Goal: Find specific page/section: Find specific page/section

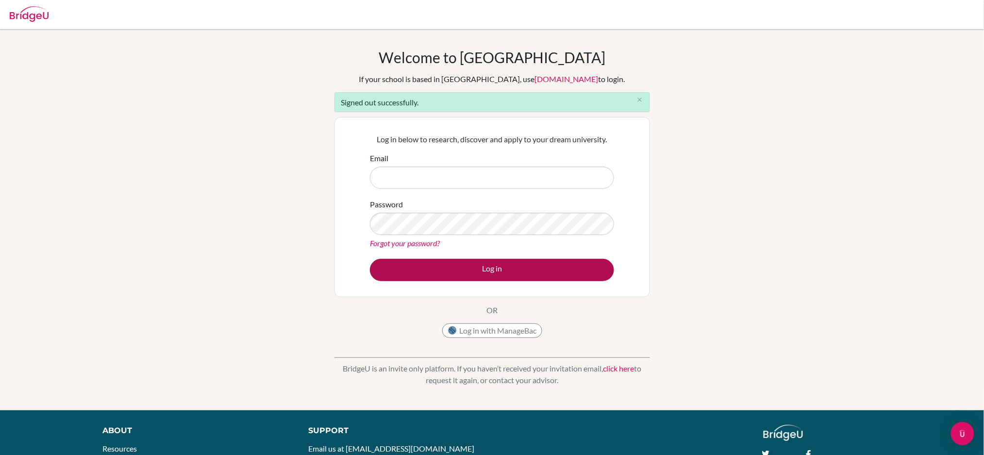
type input "[EMAIL_ADDRESS][DOMAIN_NAME]"
click at [545, 275] on button "Log in" at bounding box center [492, 270] width 244 height 22
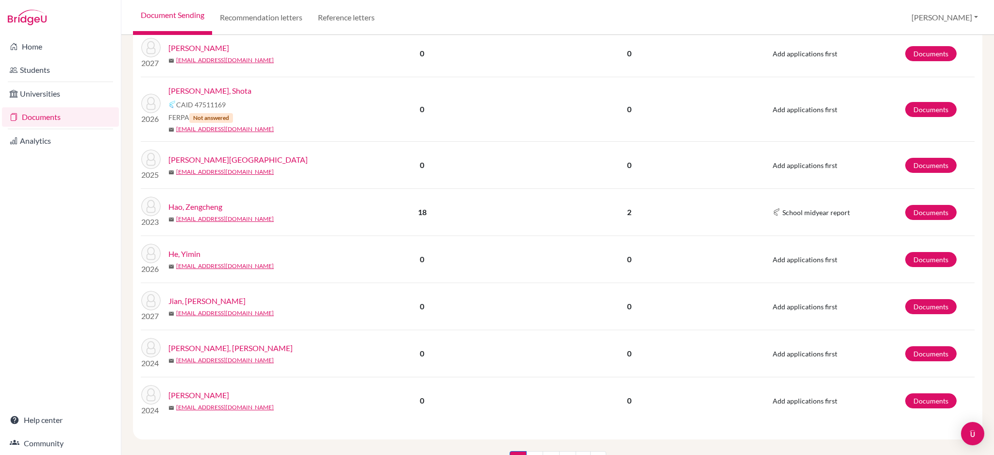
scroll to position [1054, 0]
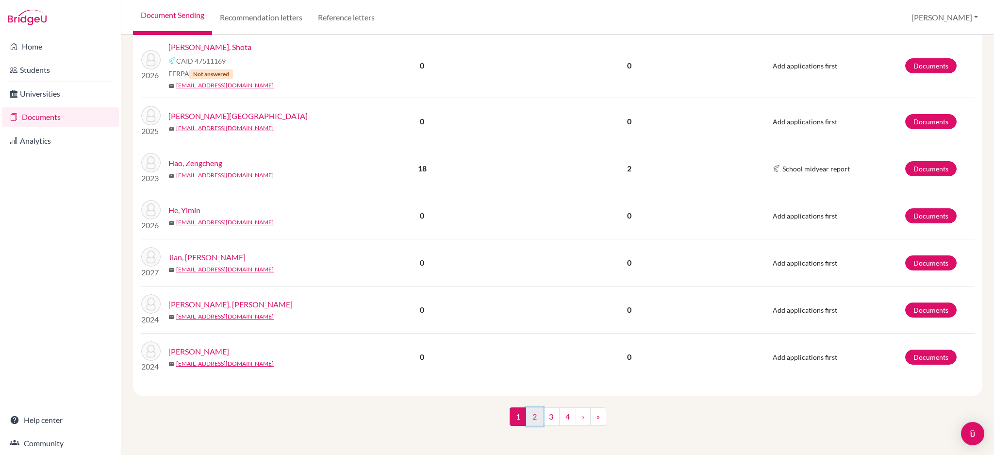
click at [531, 418] on link "2" at bounding box center [534, 416] width 17 height 18
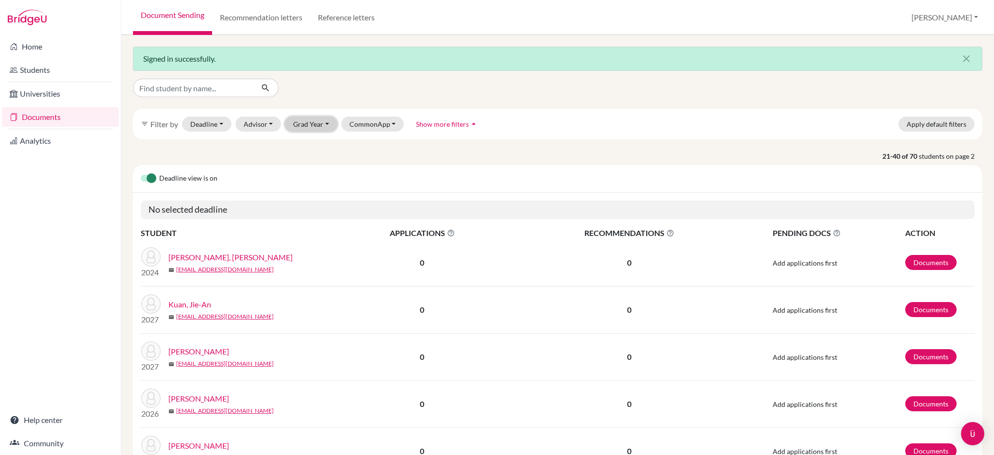
click at [314, 124] on button "Grad Year" at bounding box center [311, 123] width 52 height 15
click at [316, 175] on div "2026" at bounding box center [314, 176] width 34 height 12
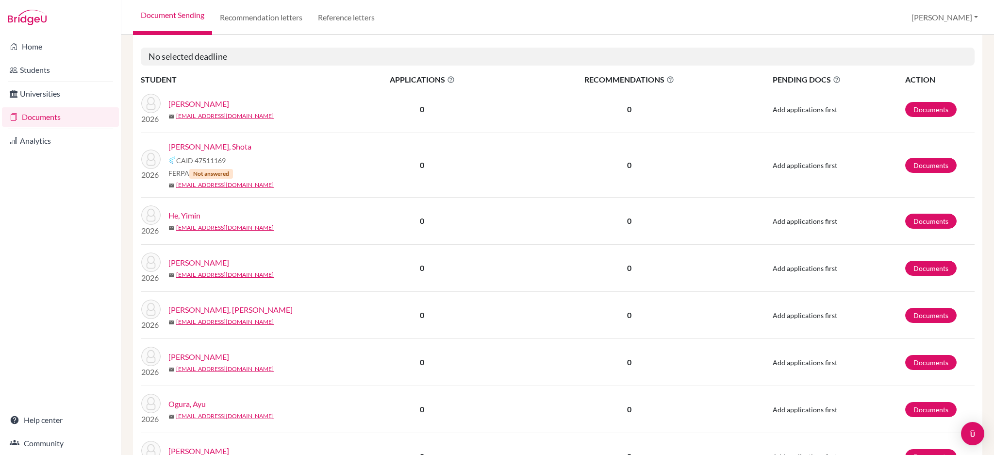
scroll to position [711, 0]
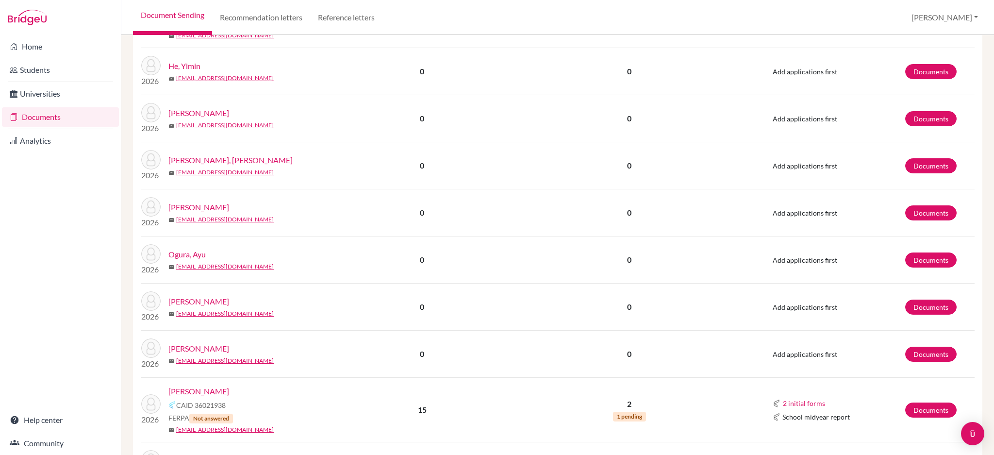
click at [190, 389] on link "[PERSON_NAME]" at bounding box center [198, 391] width 61 height 12
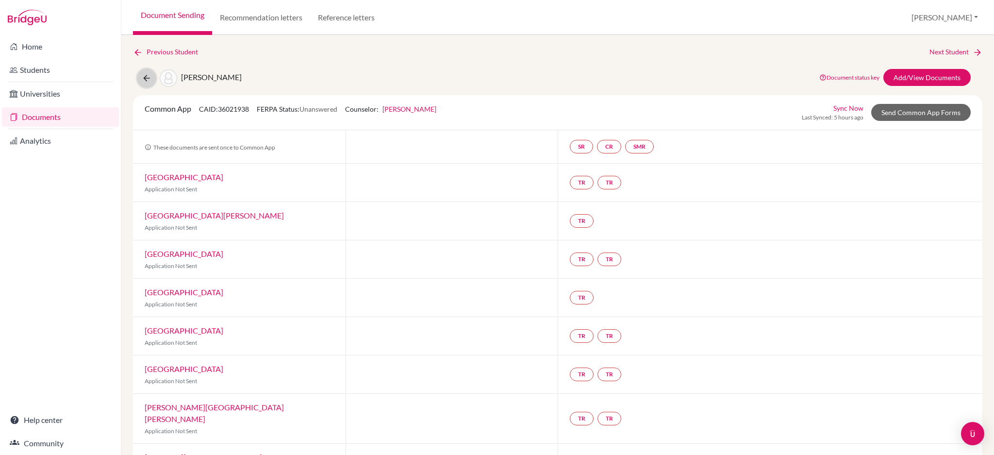
click at [143, 80] on icon at bounding box center [147, 78] width 10 height 10
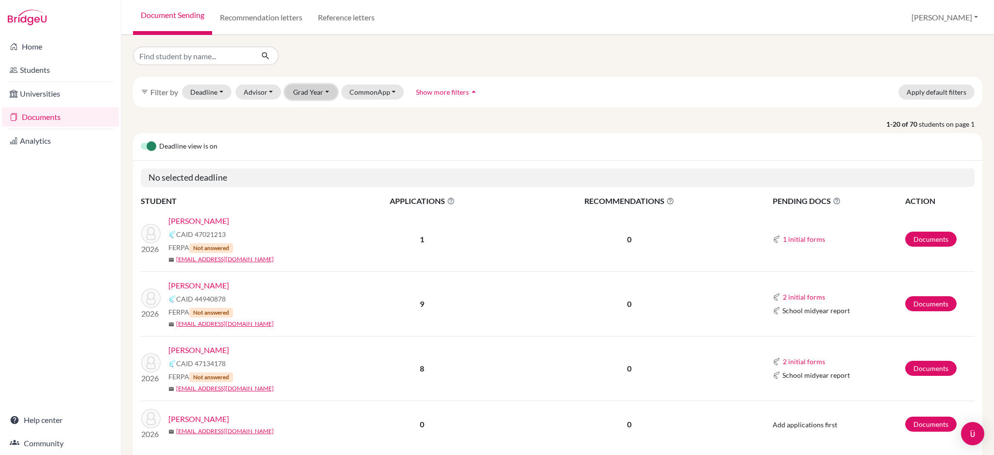
click at [316, 93] on button "Grad Year" at bounding box center [311, 91] width 52 height 15
click at [312, 147] on span "2026" at bounding box center [305, 144] width 17 height 12
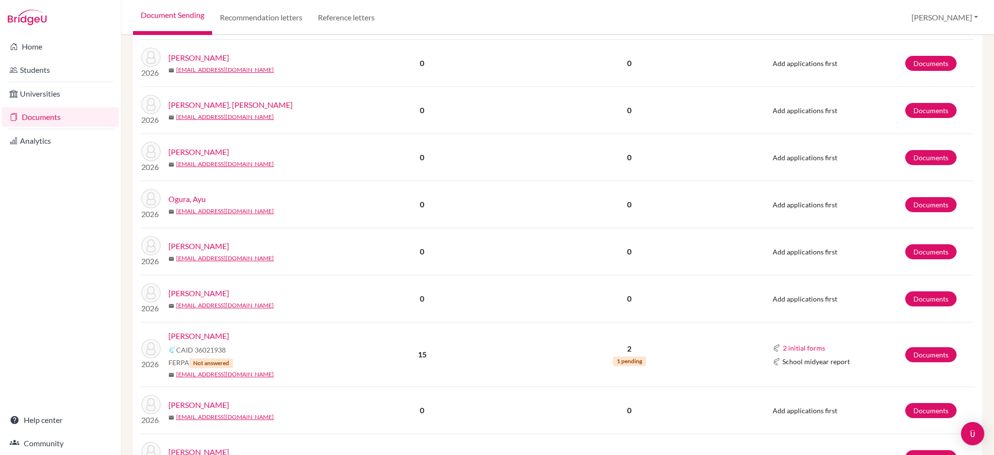
scroll to position [841, 0]
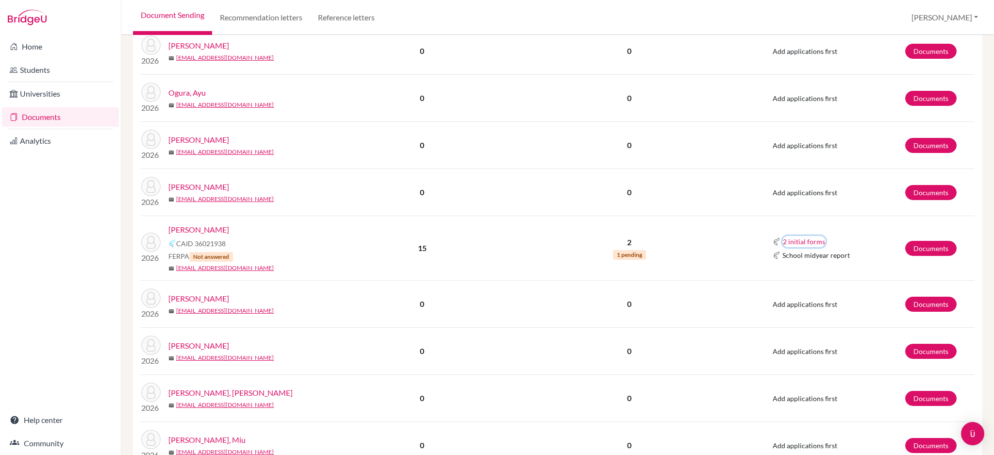
click at [797, 236] on button "2 initial forms" at bounding box center [803, 241] width 43 height 11
click at [853, 217] on td "2 initial forms Counselor recommendation School report School midyear report" at bounding box center [826, 248] width 155 height 65
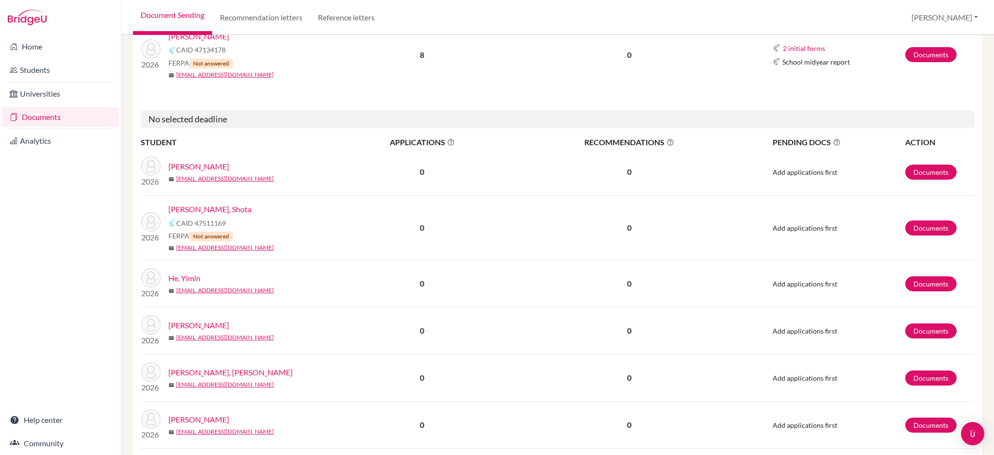
scroll to position [388, 0]
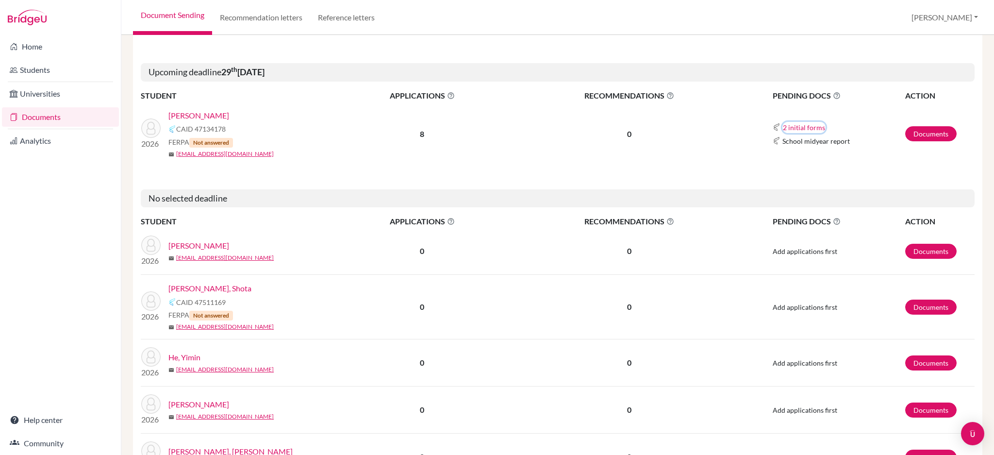
click at [804, 128] on button "2 initial forms" at bounding box center [803, 127] width 43 height 11
click at [192, 111] on link "Kuo, Yu Hsuan" at bounding box center [198, 116] width 61 height 12
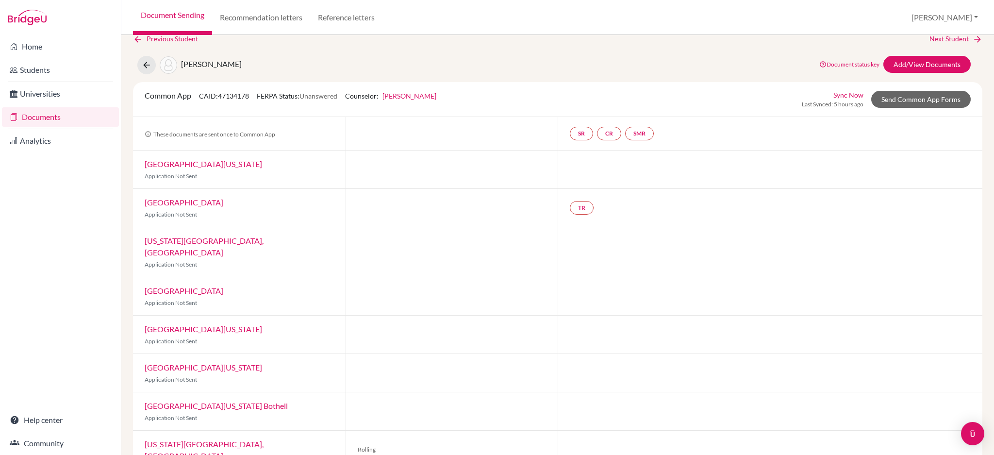
scroll to position [26, 0]
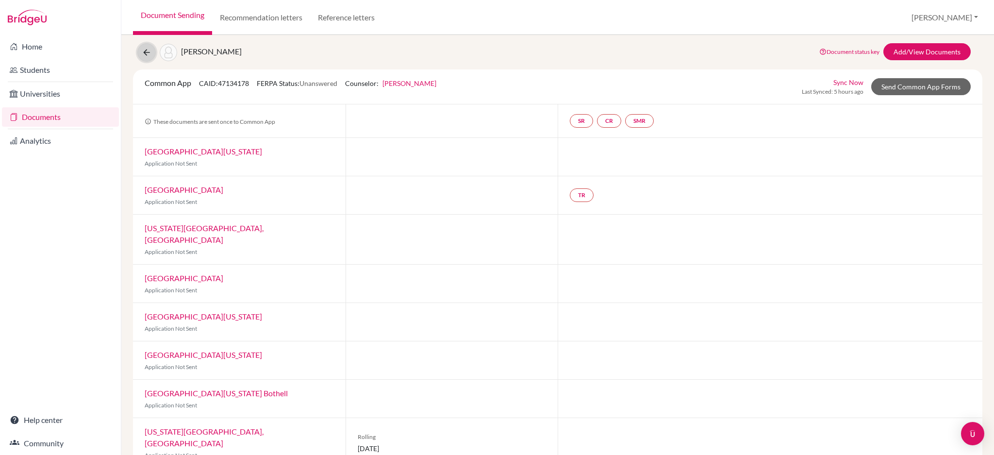
click at [148, 54] on icon at bounding box center [147, 53] width 10 height 10
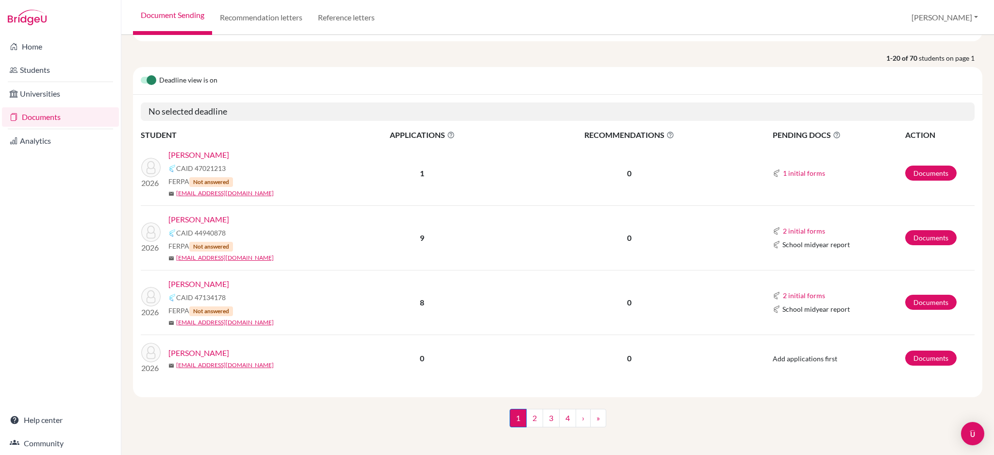
scroll to position [67, 0]
click at [184, 220] on link "[PERSON_NAME]" at bounding box center [198, 219] width 61 height 12
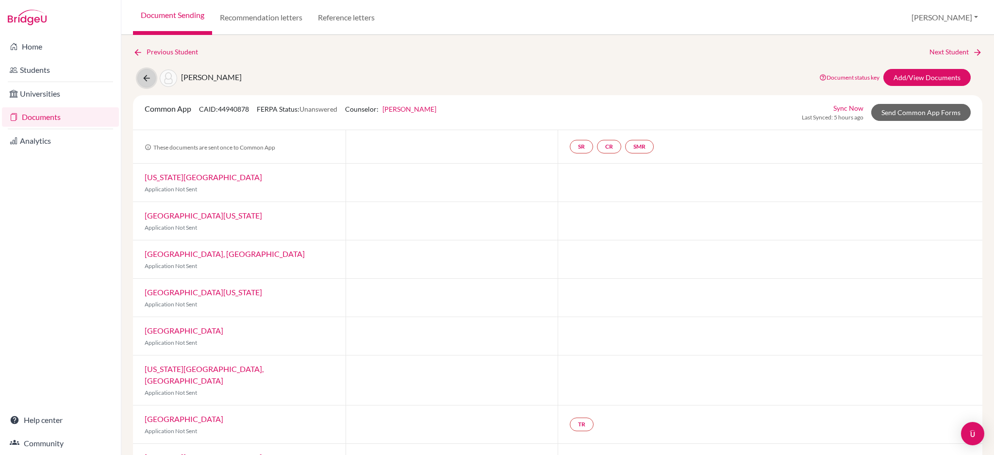
click at [153, 78] on button at bounding box center [146, 78] width 18 height 18
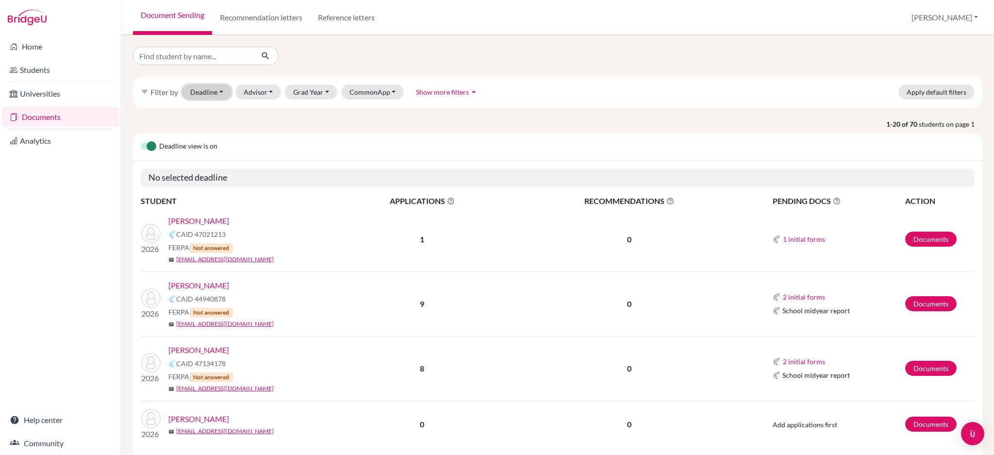
click at [198, 93] on button "Deadline - Select a date range Or double click for a single date selection Toda…" at bounding box center [206, 91] width 49 height 15
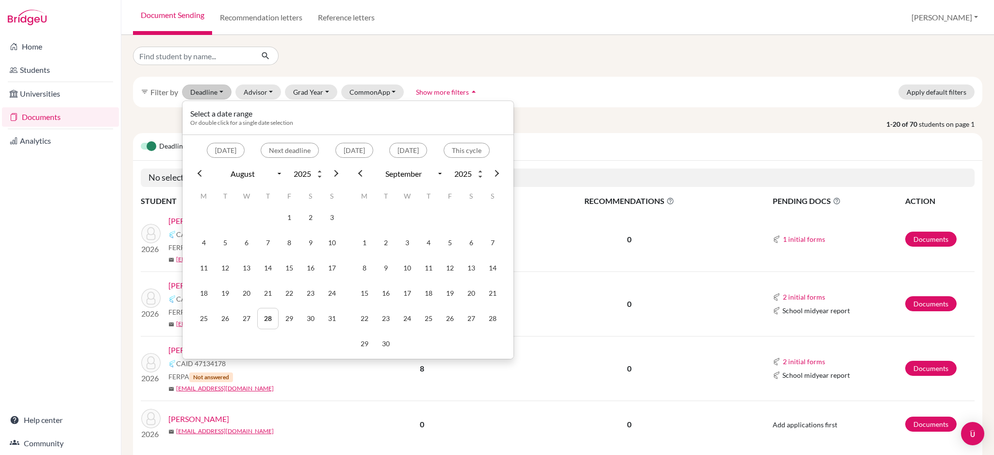
click at [608, 89] on div "filter_list Filter by Deadline - Select a date range Or double click for a sing…" at bounding box center [557, 92] width 849 height 31
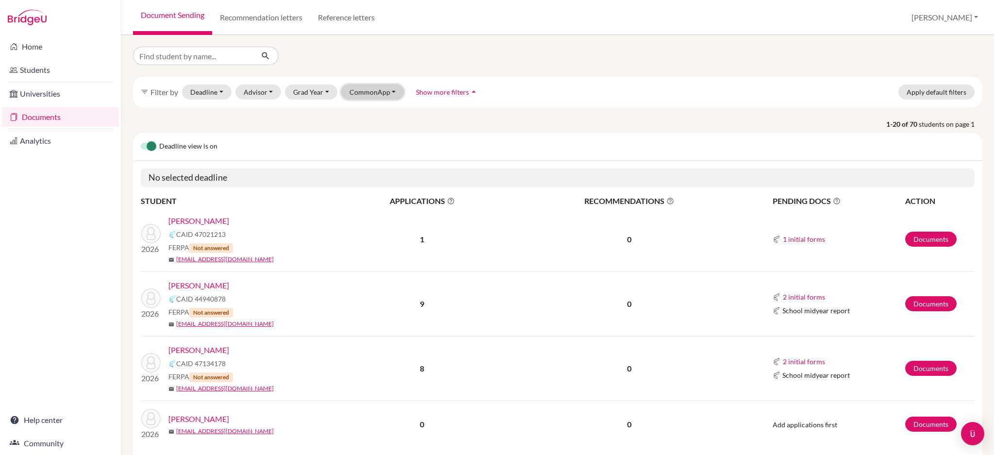
click at [390, 91] on button "CommonApp" at bounding box center [372, 91] width 63 height 15
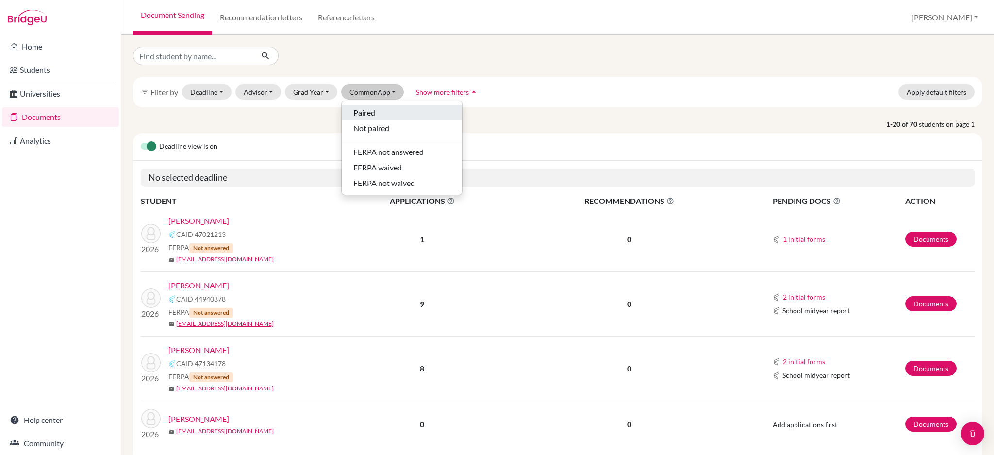
click at [428, 115] on div "Paired" at bounding box center [401, 113] width 97 height 12
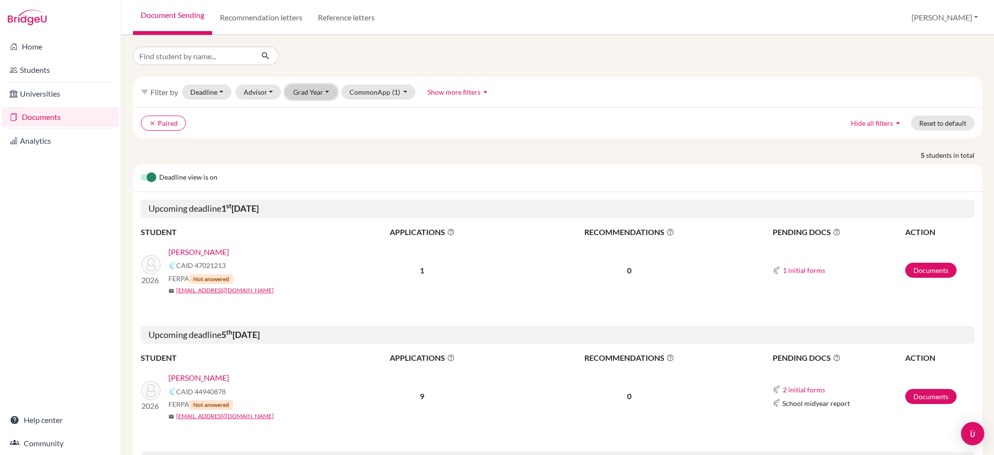
click at [319, 90] on button "Grad Year" at bounding box center [311, 91] width 52 height 15
click at [312, 143] on span "2026" at bounding box center [305, 144] width 17 height 12
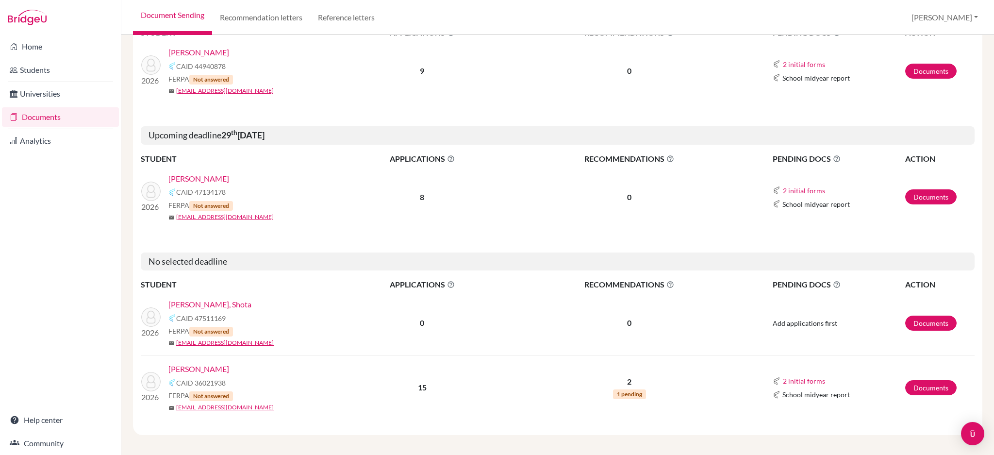
scroll to position [326, 0]
click at [193, 368] on link "[PERSON_NAME]" at bounding box center [198, 368] width 61 height 12
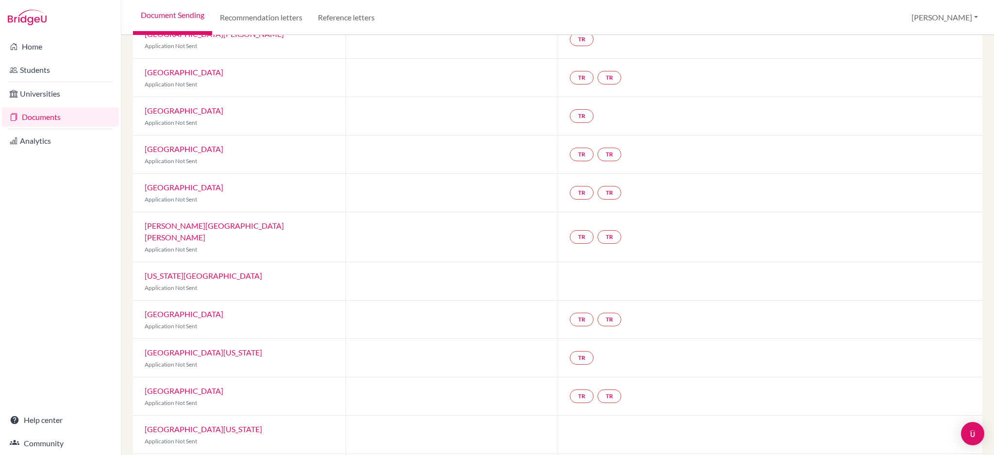
scroll to position [101, 0]
